Goal: Transaction & Acquisition: Obtain resource

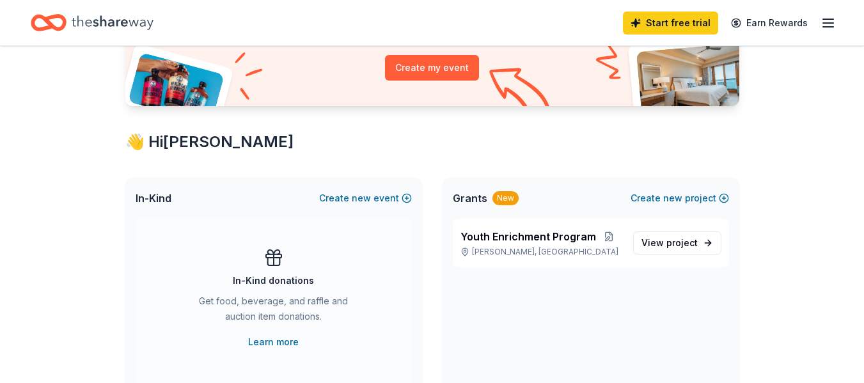
scroll to position [152, 0]
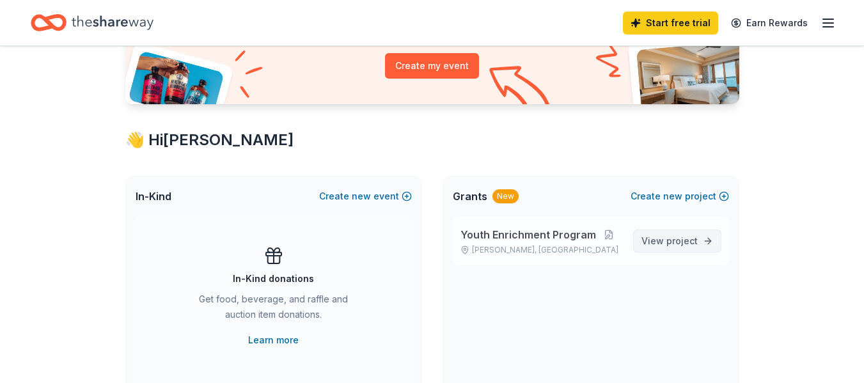
click at [678, 234] on span "View project" at bounding box center [669, 240] width 56 height 15
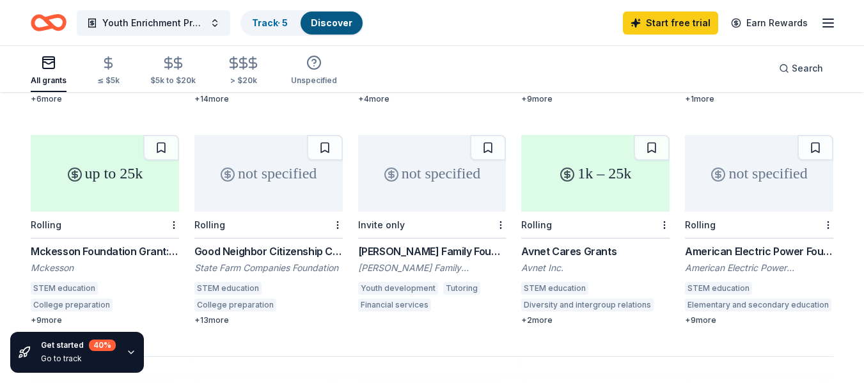
scroll to position [752, 0]
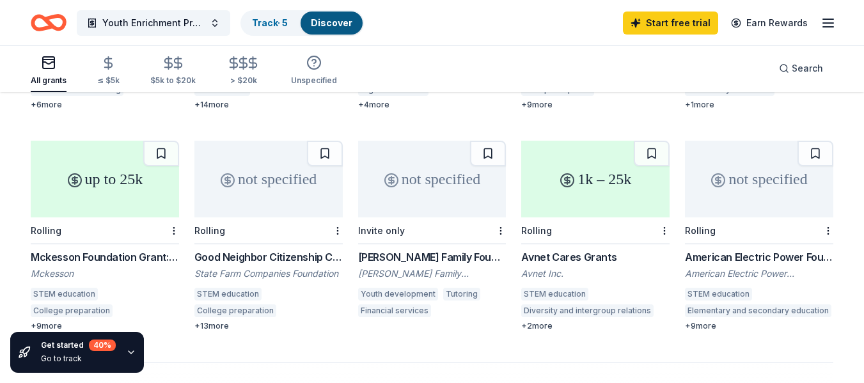
click at [217, 321] on div "+ 13 more" at bounding box center [268, 326] width 148 height 10
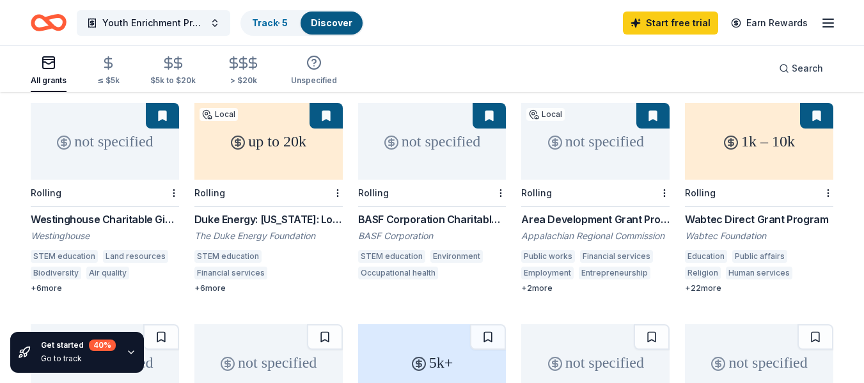
scroll to position [132, 0]
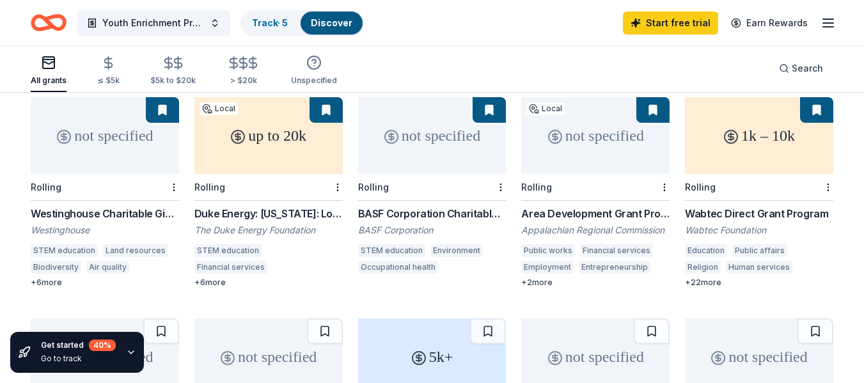
click at [270, 117] on div "up to 20k" at bounding box center [268, 135] width 148 height 77
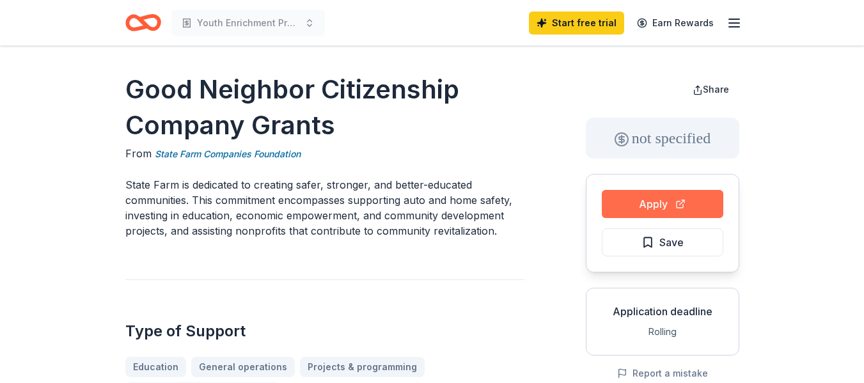
click at [660, 207] on button "Apply" at bounding box center [662, 204] width 121 height 28
